Goal: Transaction & Acquisition: Purchase product/service

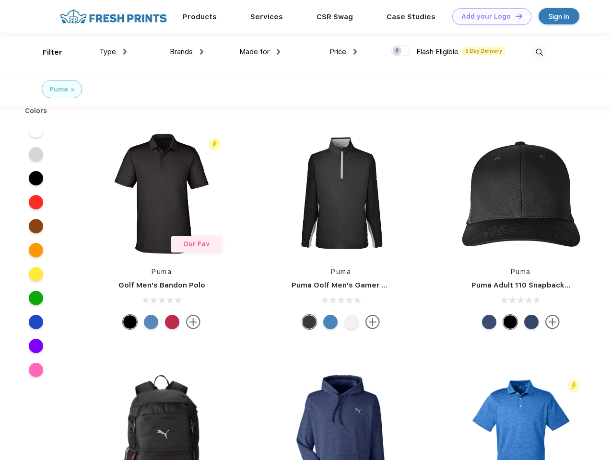
click at [488, 16] on link "Add your Logo Design Tool" at bounding box center [491, 16] width 79 height 17
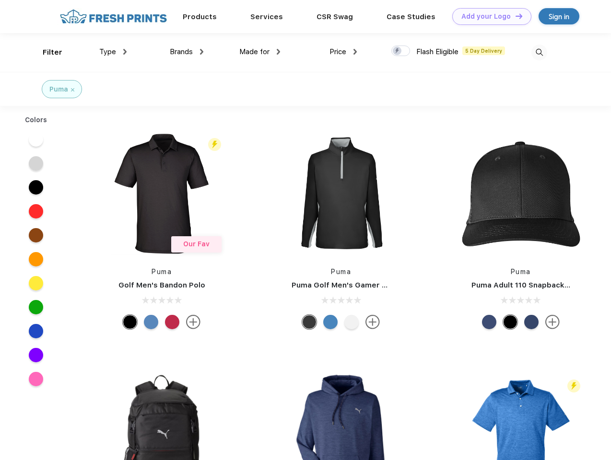
click at [0, 0] on div "Design Tool" at bounding box center [0, 0] width 0 height 0
click at [515, 16] on link "Add your Logo Design Tool" at bounding box center [491, 16] width 79 height 17
click at [46, 52] on div "Filter" at bounding box center [53, 52] width 20 height 11
click at [113, 52] on span "Type" at bounding box center [107, 51] width 17 height 9
click at [187, 52] on span "Brands" at bounding box center [181, 51] width 23 height 9
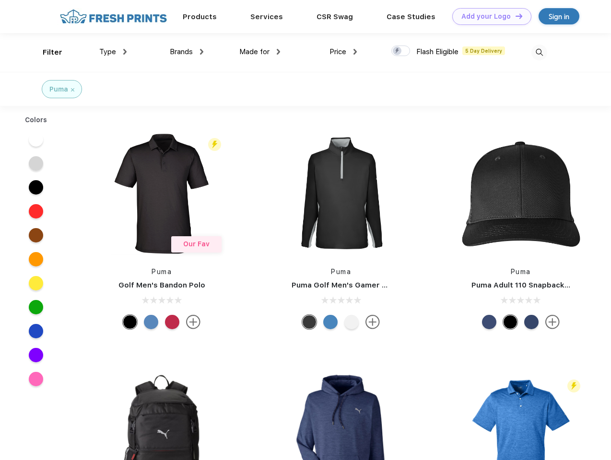
click at [260, 52] on span "Made for" at bounding box center [254, 51] width 30 height 9
click at [343, 52] on span "Price" at bounding box center [338, 51] width 17 height 9
click at [401, 51] on div at bounding box center [400, 51] width 19 height 11
click at [398, 51] on input "checkbox" at bounding box center [394, 48] width 6 height 6
click at [539, 52] on img at bounding box center [539, 53] width 16 height 16
